Goal: Transaction & Acquisition: Purchase product/service

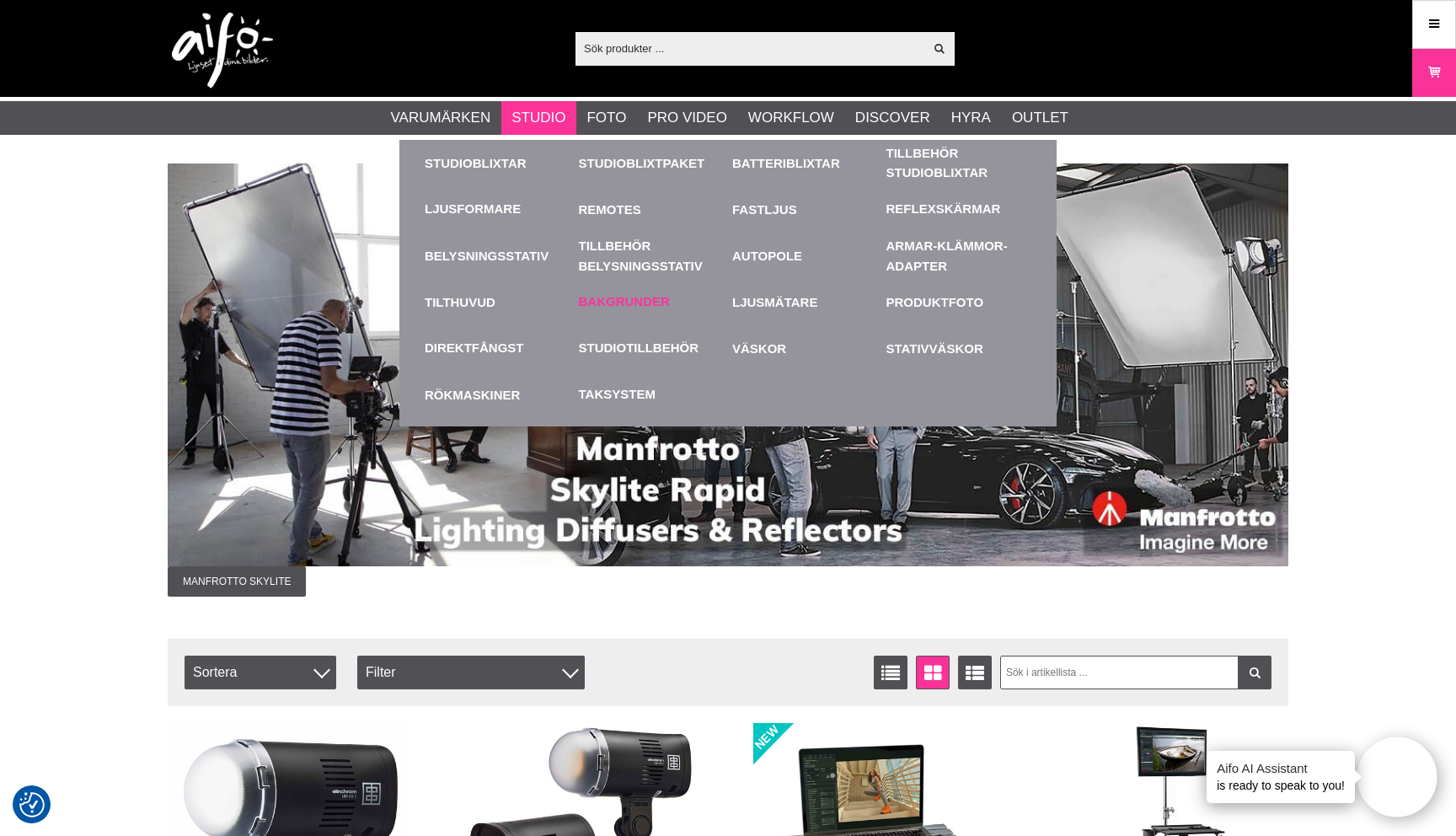
click at [631, 302] on link "Bakgrunder" at bounding box center [624, 302] width 91 height 20
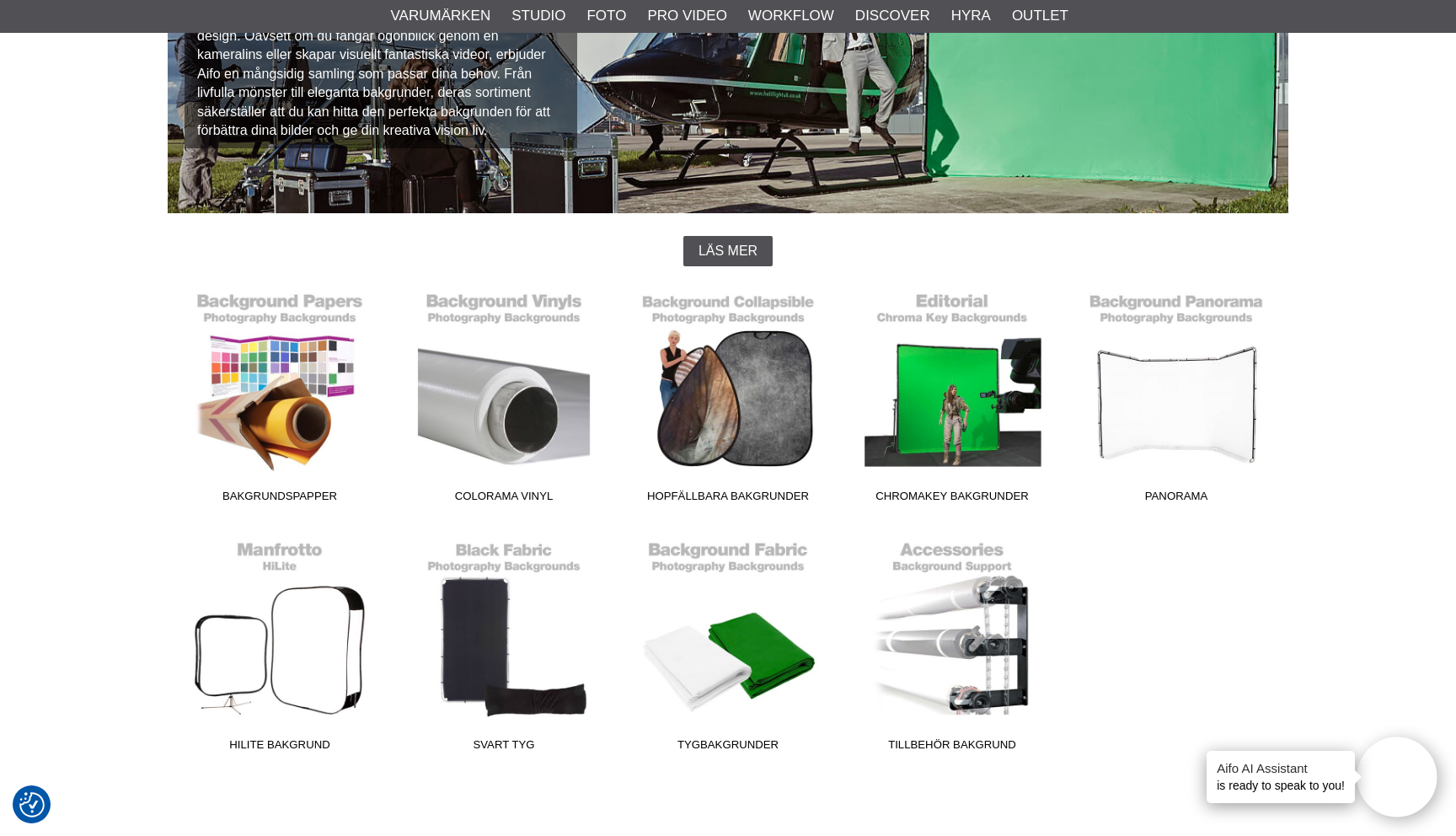
scroll to position [276, 0]
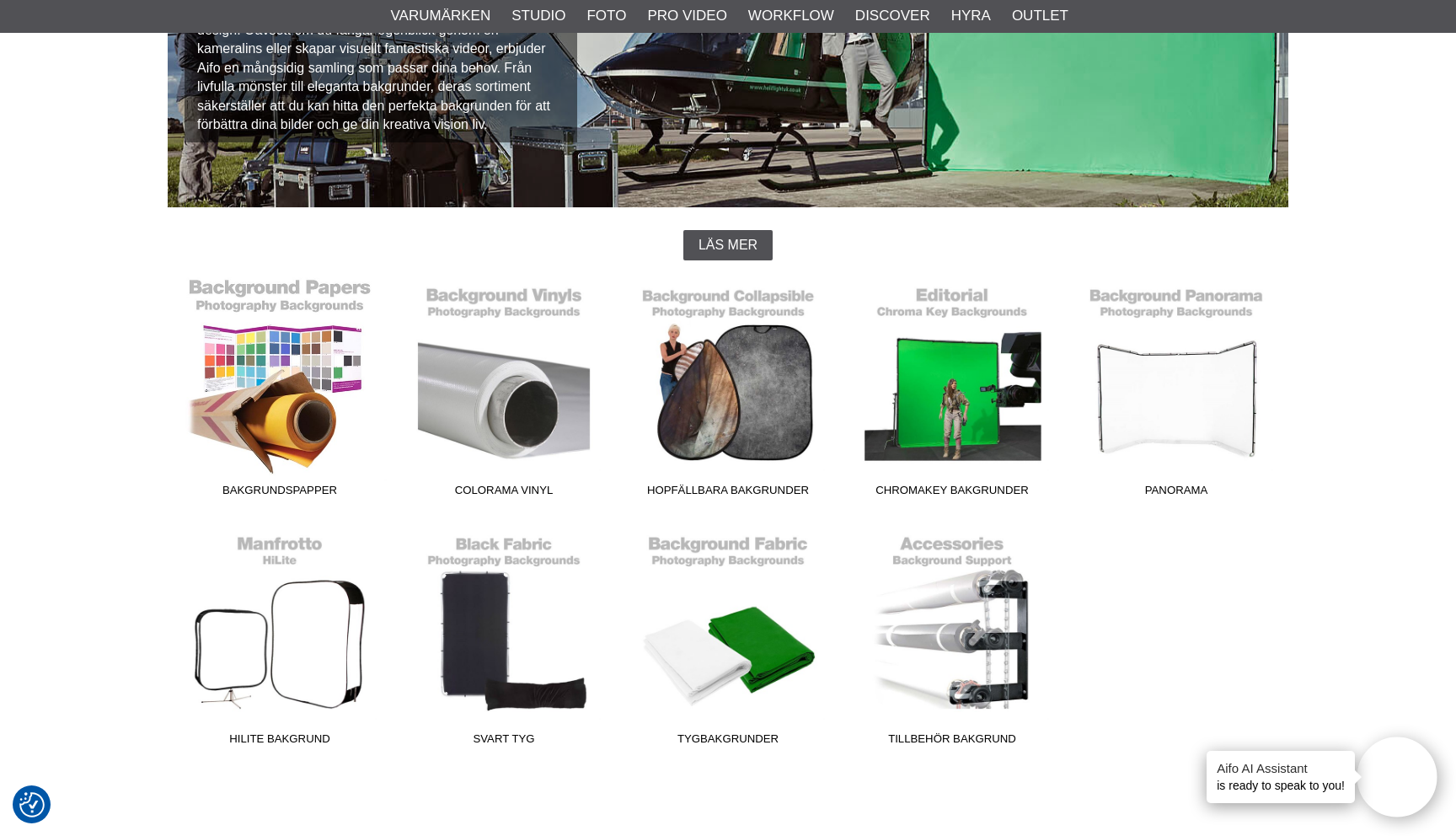
click at [265, 401] on link "Bakgrundspapper" at bounding box center [279, 391] width 224 height 228
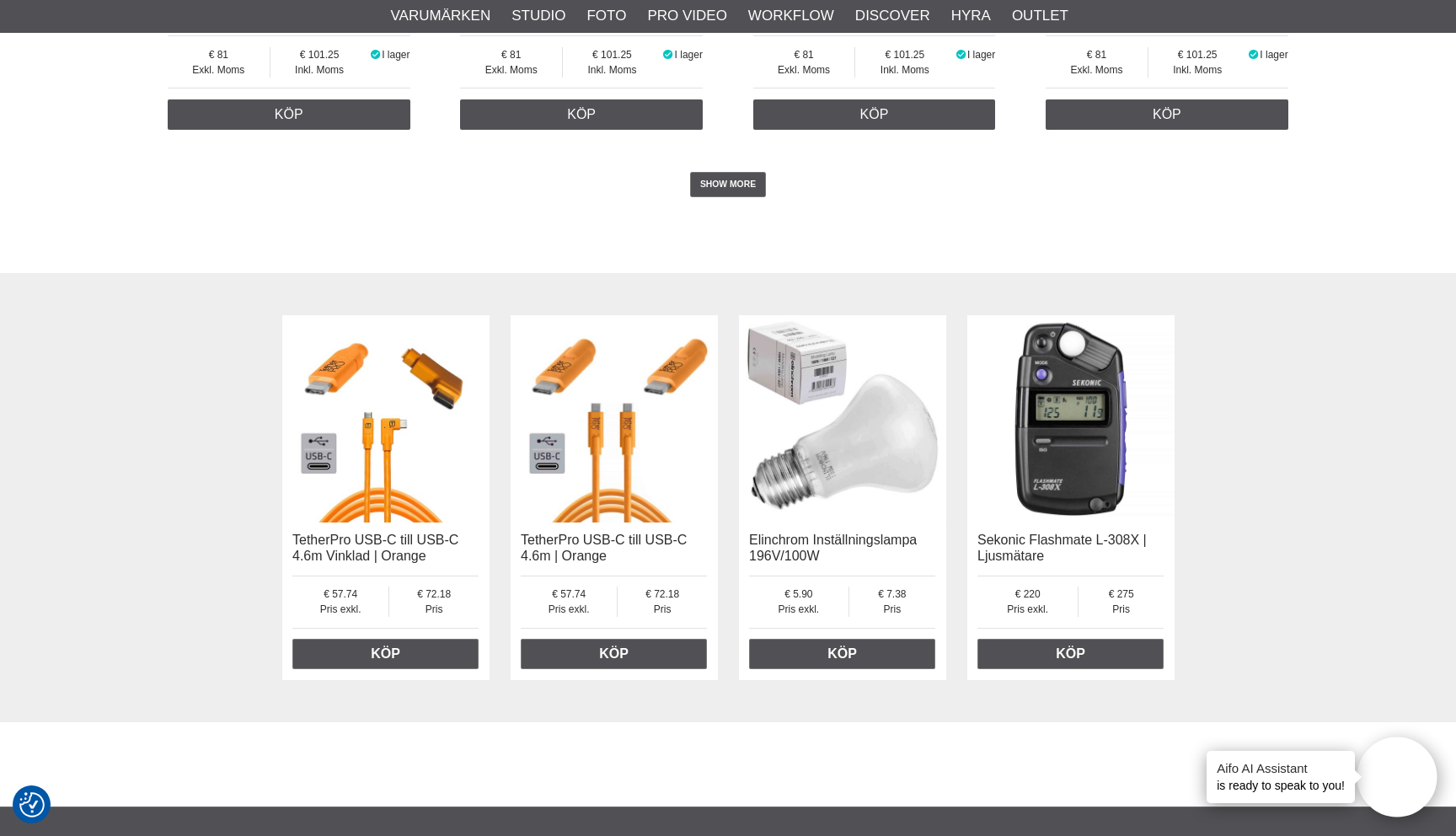
scroll to position [3767, 0]
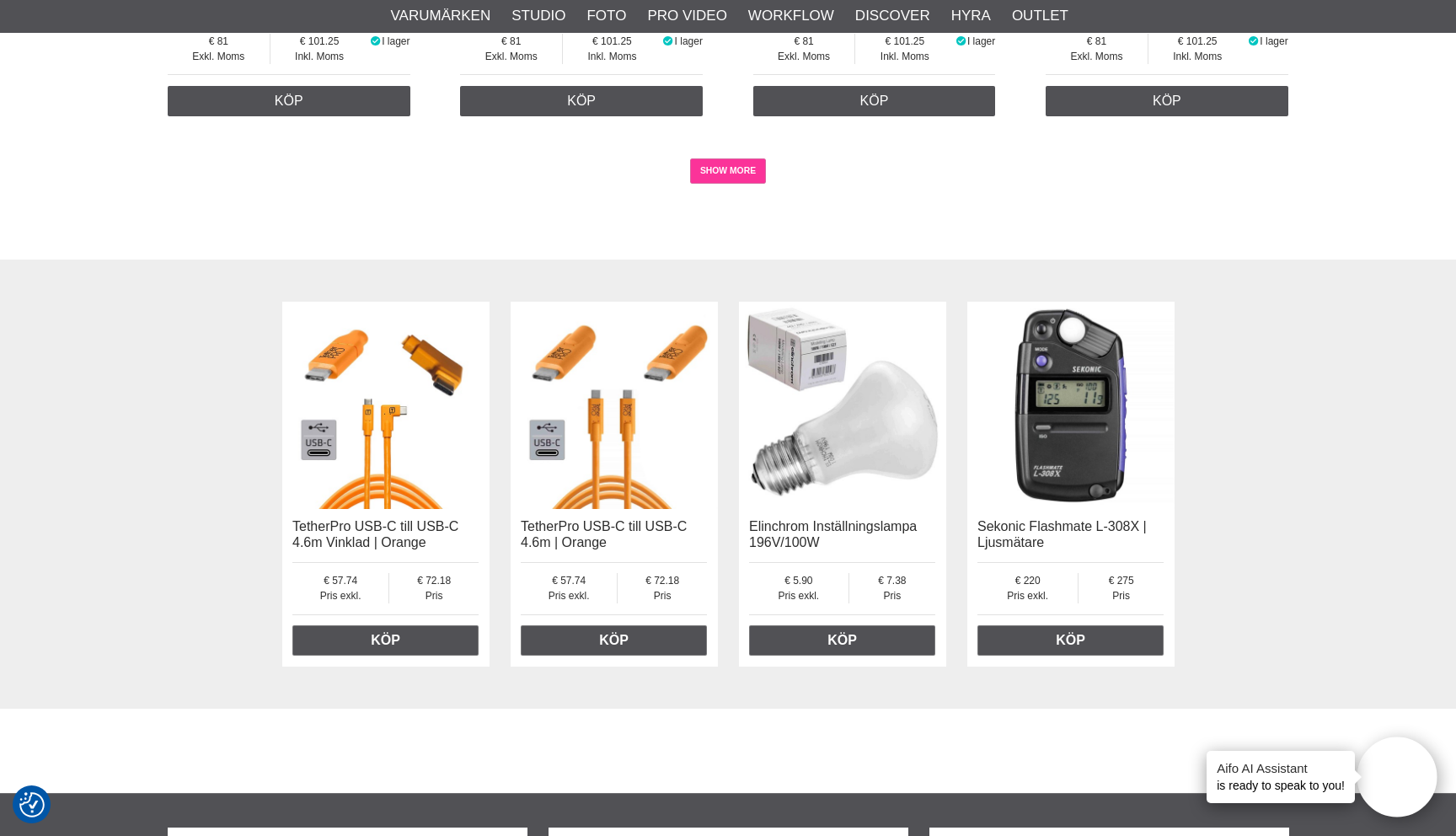
click at [728, 184] on link "SHOW MORE" at bounding box center [728, 171] width 76 height 25
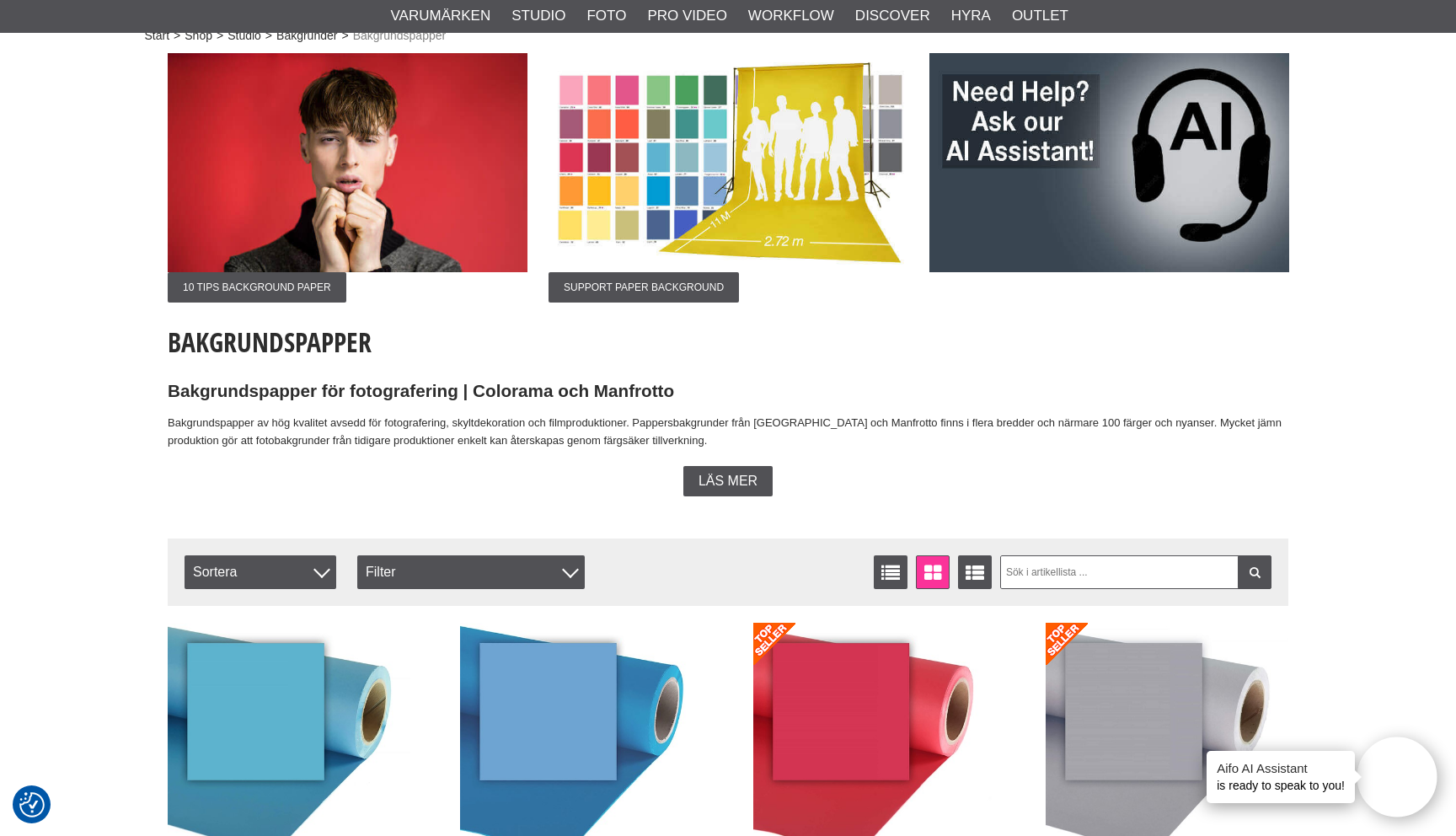
scroll to position [135, 0]
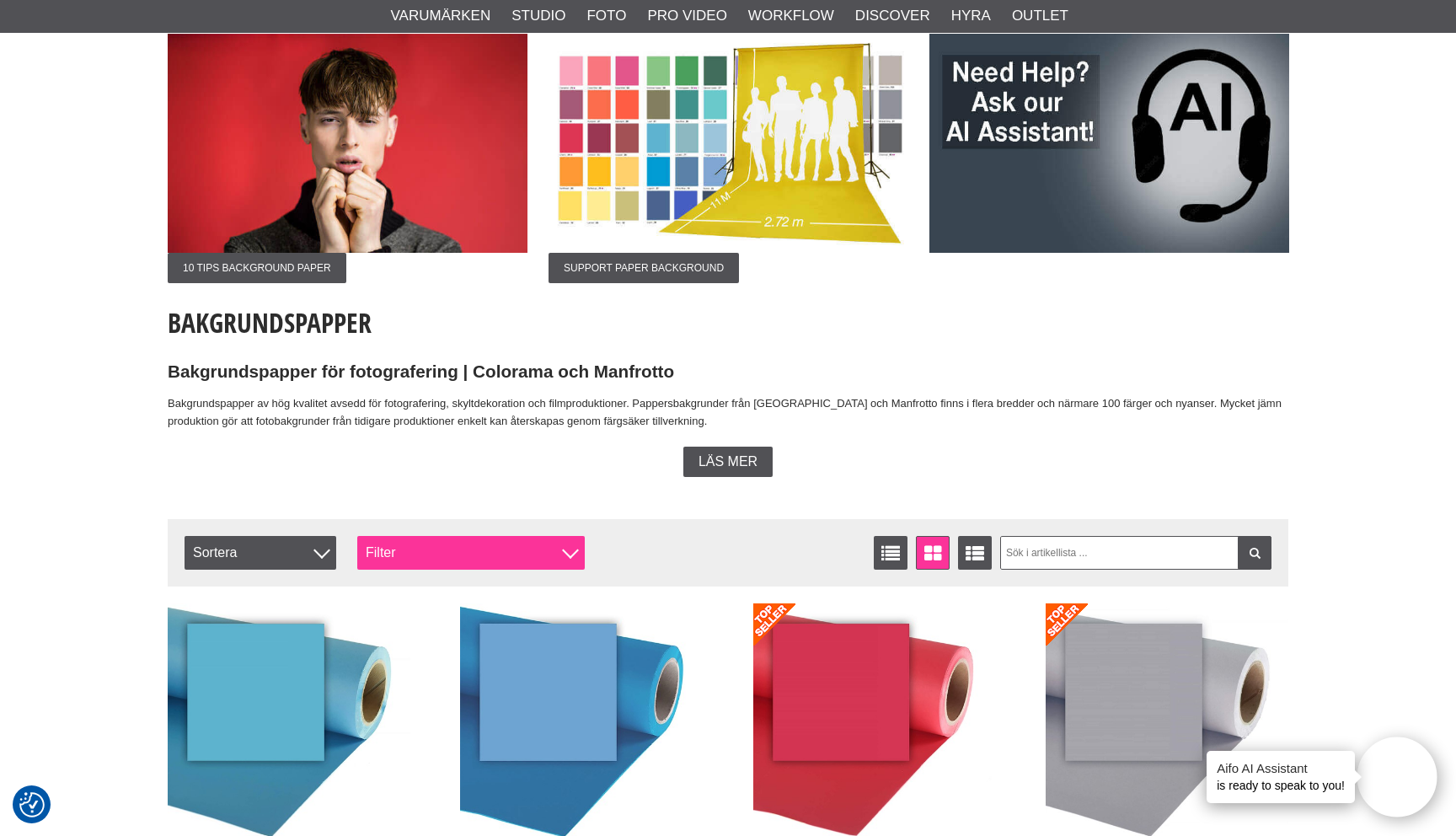
click at [527, 554] on div "Filter" at bounding box center [470, 552] width 228 height 33
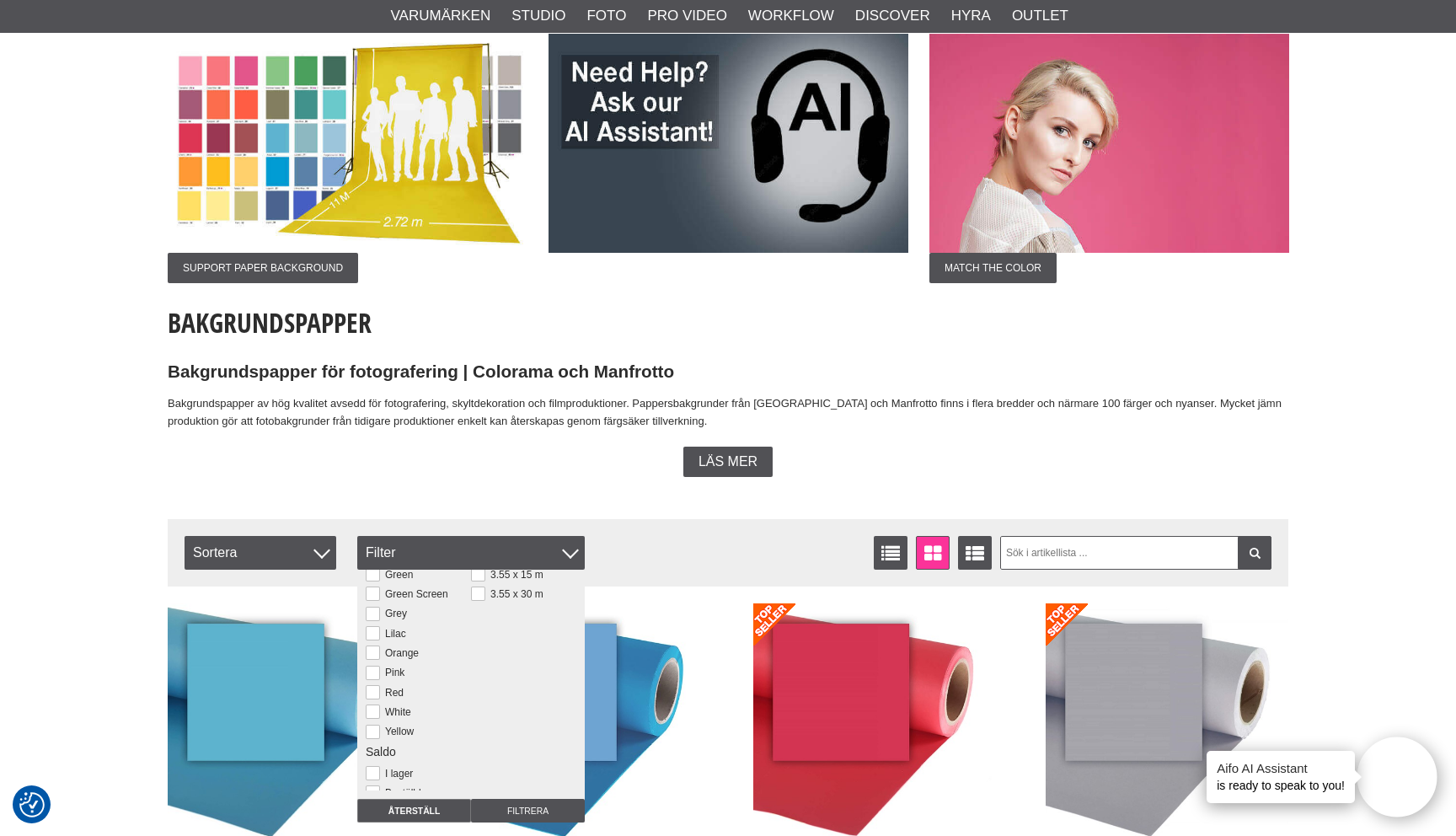
scroll to position [138, 0]
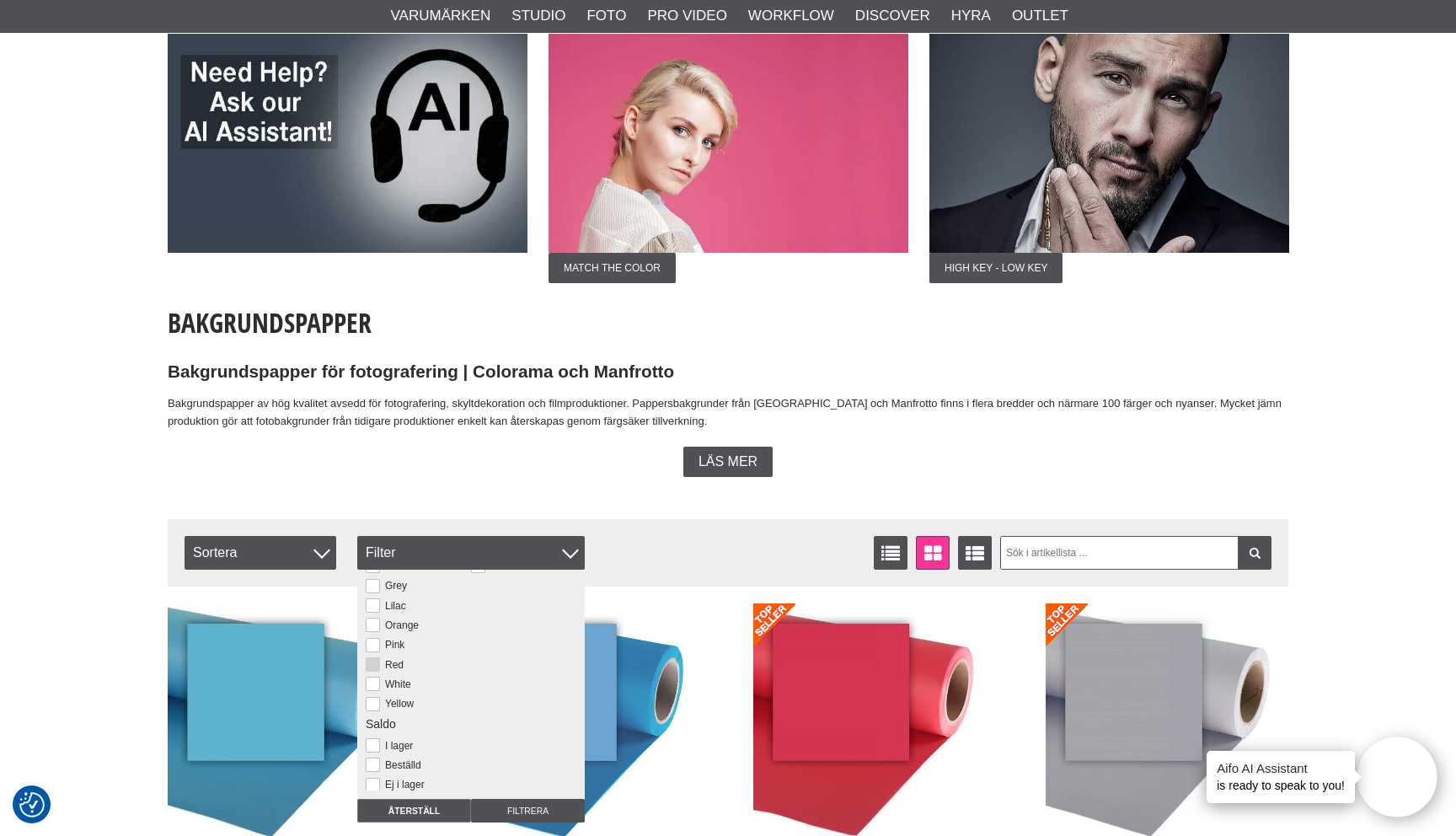
click at [376, 661] on button at bounding box center [373, 664] width 15 height 15
click at [516, 809] on input "Filtrera" at bounding box center [528, 811] width 113 height 23
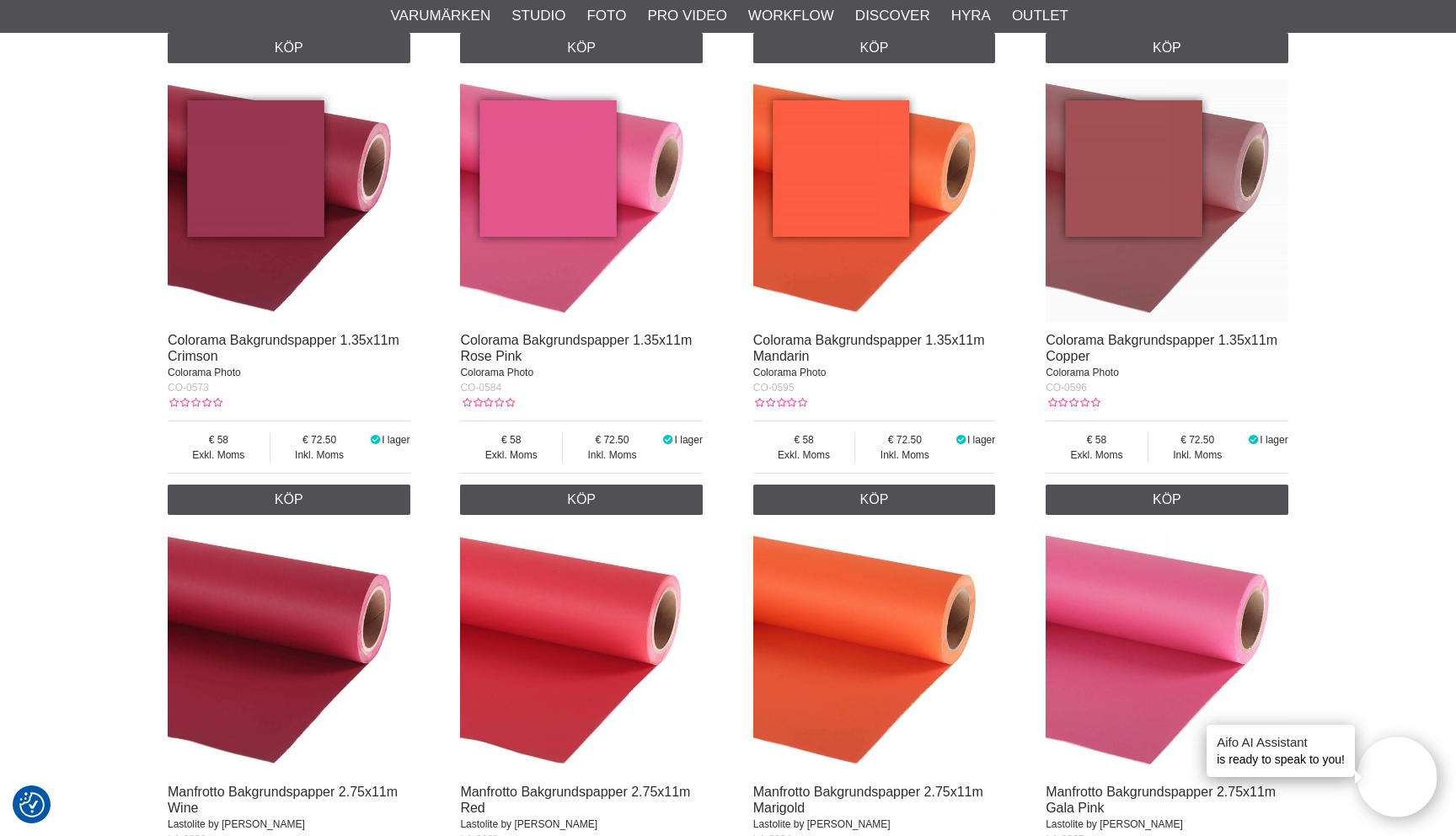
scroll to position [2010, 0]
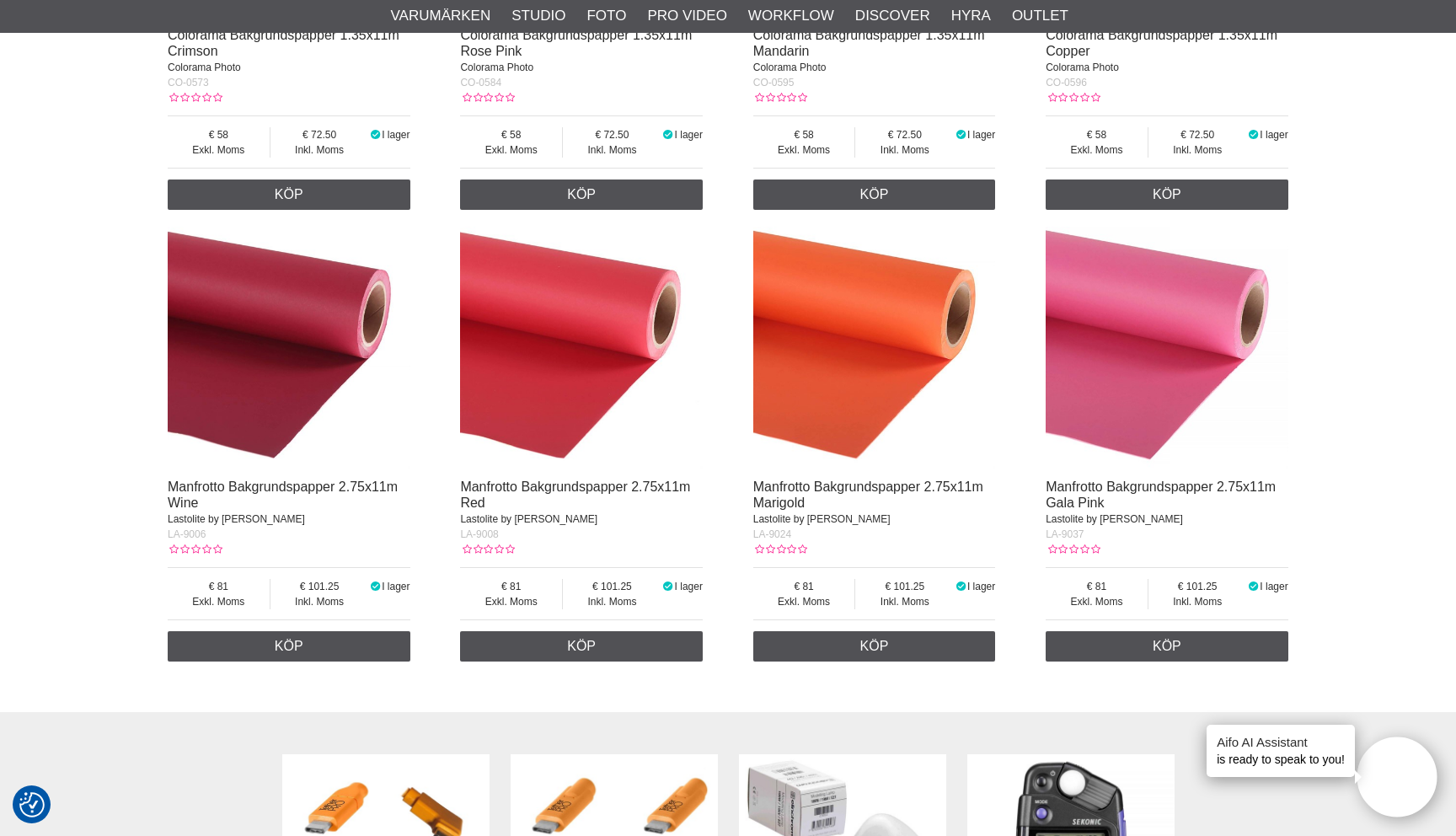
scroll to position [2332, 0]
